Goal: Consume media (video, audio): Watch videos, listen to music or podcasts

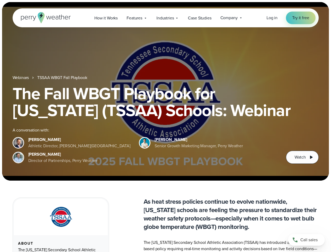
click at [166, 126] on div "The Fall WBGT Playbook for [US_STATE] (TSSAA) Schools: Webinar A conversation w…" at bounding box center [166, 124] width 306 height 79
click at [166, 18] on span "Industries" at bounding box center [165, 18] width 17 height 6
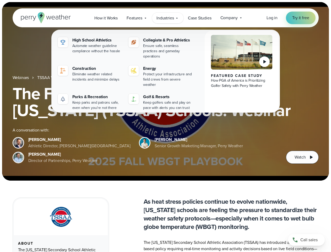
click at [166, 91] on h1 "The Fall WBGT Playbook for [US_STATE] (TSSAA) Schools: Webinar" at bounding box center [166, 102] width 306 height 34
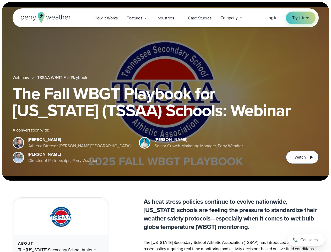
click at [63, 78] on link "TSSAA WBGT Fall Playbook" at bounding box center [62, 78] width 50 height 6
click at [303, 157] on span "Watch" at bounding box center [300, 157] width 11 height 6
